Goal: Information Seeking & Learning: Check status

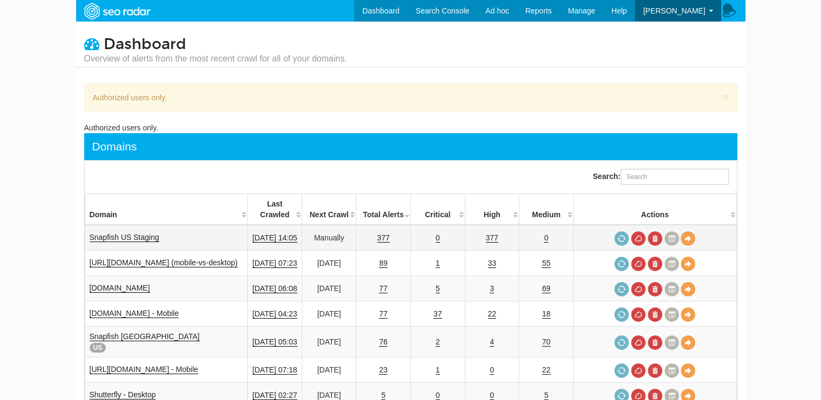
scroll to position [43, 0]
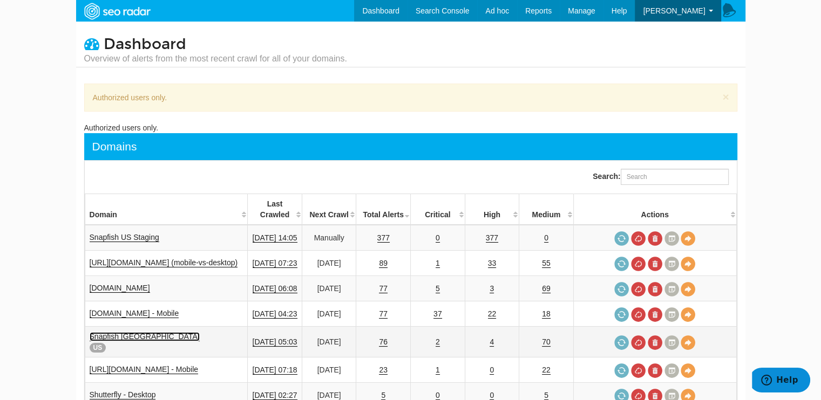
click at [119, 332] on link "Snapfish USA" at bounding box center [145, 336] width 110 height 9
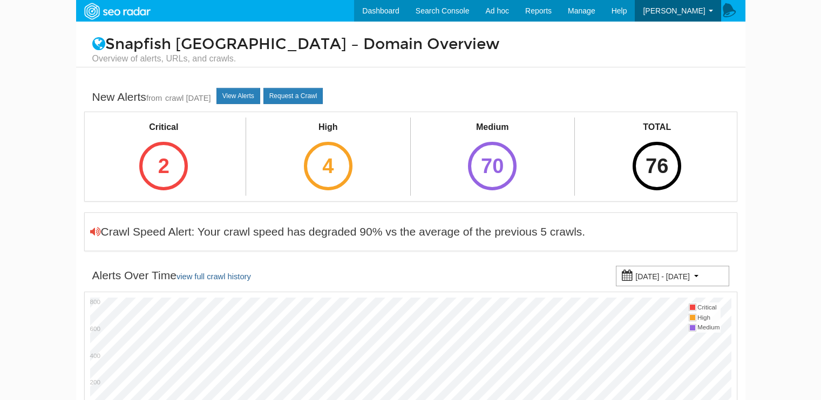
select select "500"
click at [175, 154] on div "2" at bounding box center [163, 166] width 49 height 49
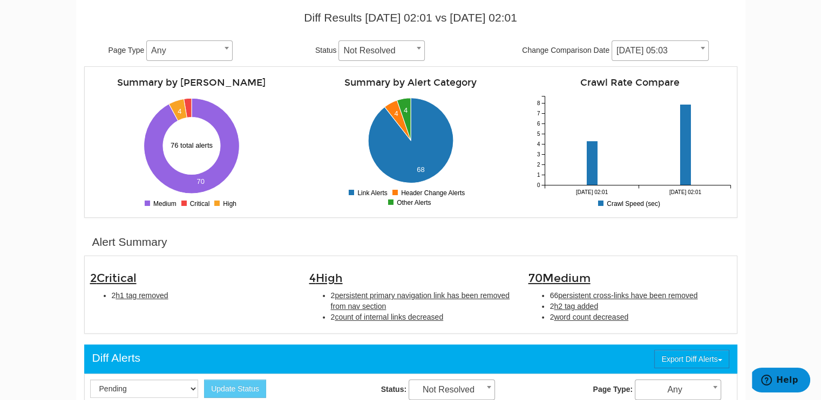
scroll to position [324, 0]
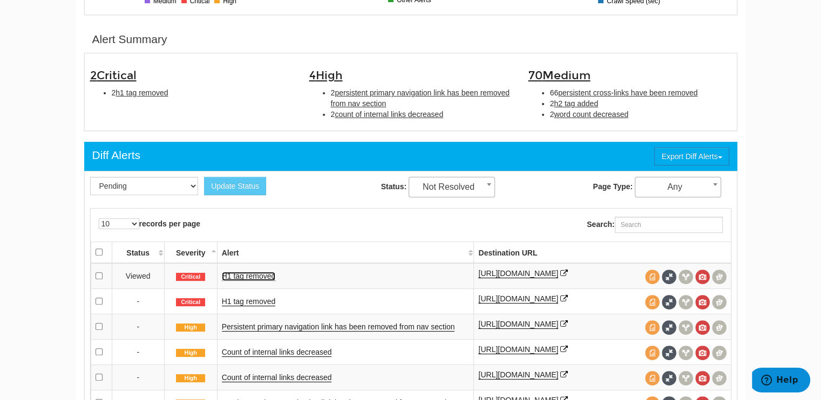
click at [262, 273] on link "H1 tag removed" at bounding box center [249, 276] width 54 height 9
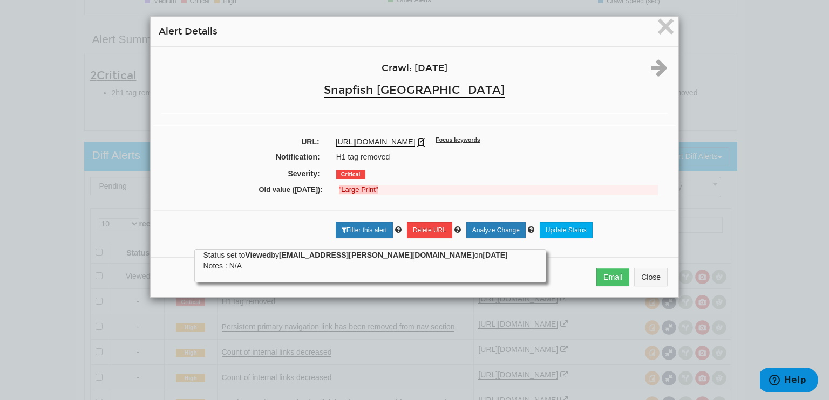
click at [425, 140] on icon at bounding box center [421, 142] width 8 height 8
click at [653, 66] on icon at bounding box center [659, 67] width 17 height 19
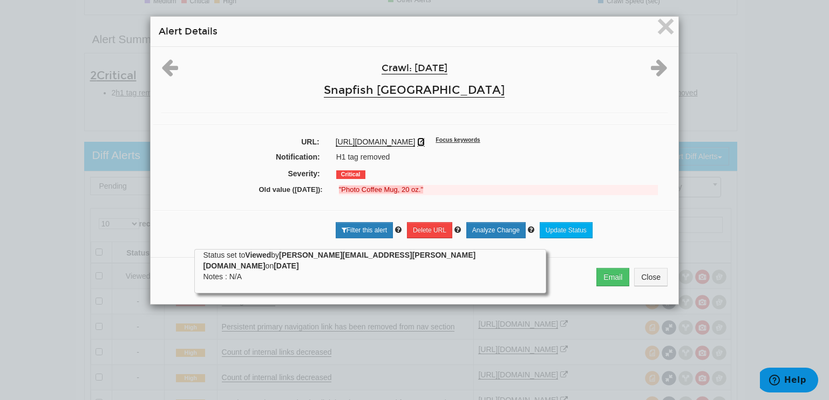
click at [425, 141] on icon at bounding box center [421, 142] width 8 height 8
click at [662, 21] on span "×" at bounding box center [665, 26] width 19 height 36
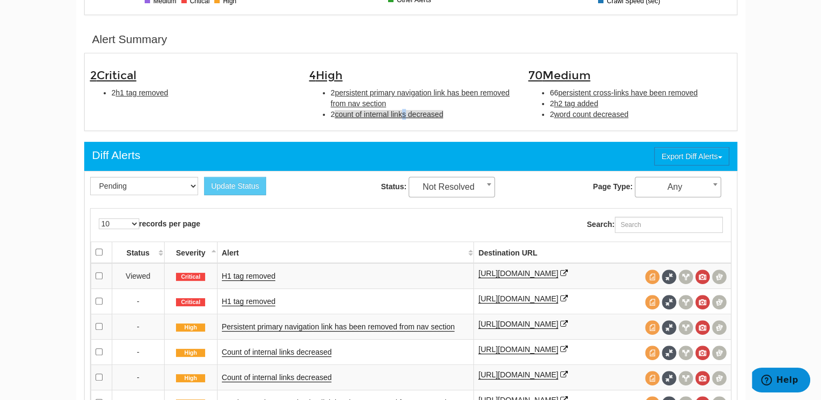
click at [406, 112] on span "count of internal links decreased" at bounding box center [389, 114] width 108 height 9
type input "count of internal links decreased"
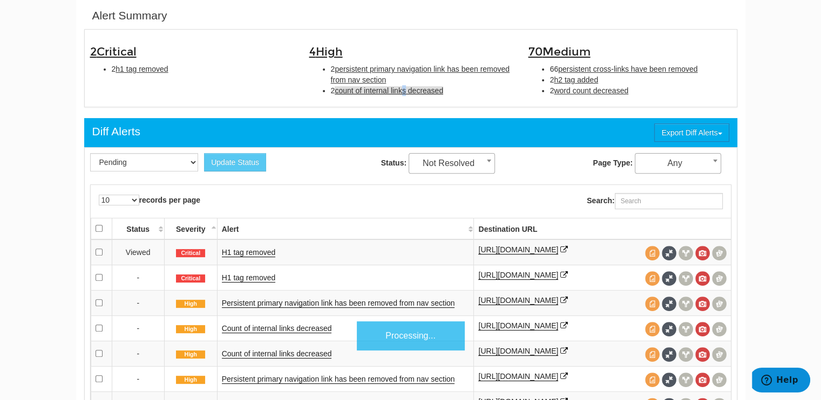
scroll to position [350, 0]
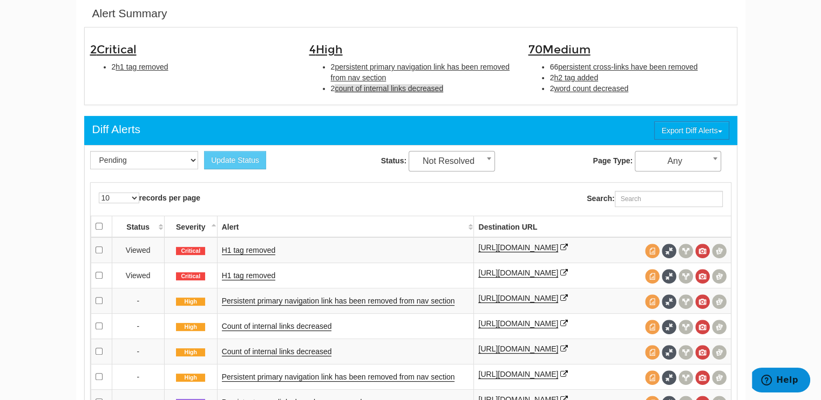
click at [423, 88] on span "count of internal links decreased" at bounding box center [389, 88] width 108 height 9
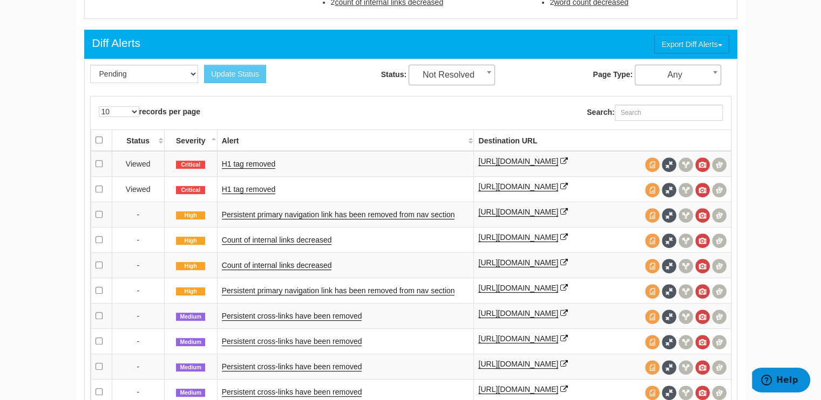
scroll to position [404, 0]
